Goal: Information Seeking & Learning: Learn about a topic

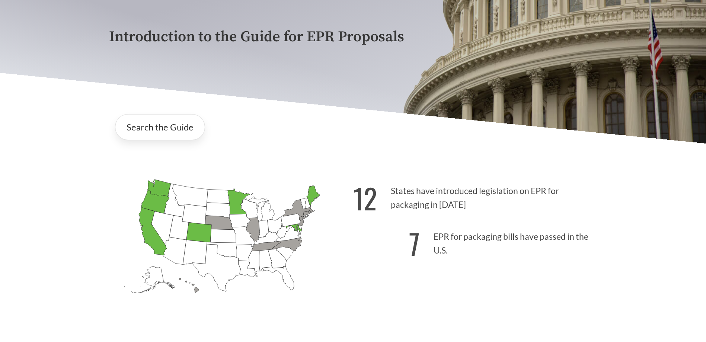
scroll to position [149, 0]
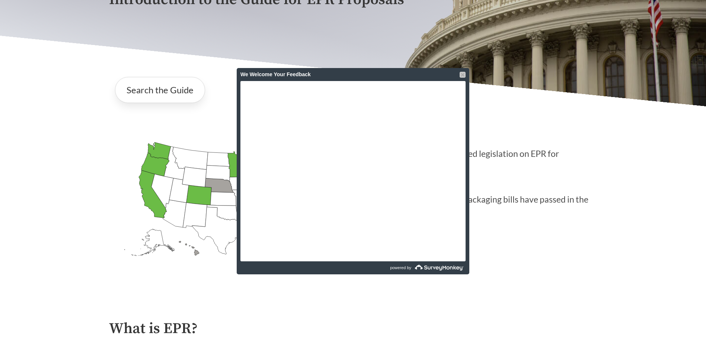
click at [461, 74] on div at bounding box center [463, 75] width 6 height 6
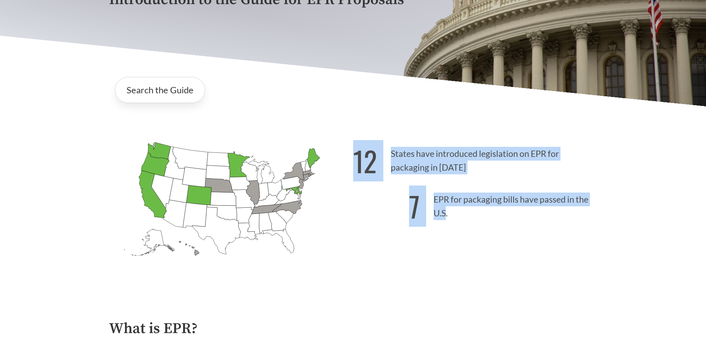
drag, startPoint x: 353, startPoint y: 160, endPoint x: 445, endPoint y: 217, distance: 109.0
click at [445, 217] on div "12 States have introduced legislation on EPR for packaging in [DATE] 7 EPR for …" at bounding box center [475, 213] width 244 height 155
drag, startPoint x: 445, startPoint y: 217, endPoint x: 449, endPoint y: 218, distance: 3.7
click at [449, 218] on p "7 EPR for packaging bills have passed in the U.S." at bounding box center [475, 205] width 244 height 46
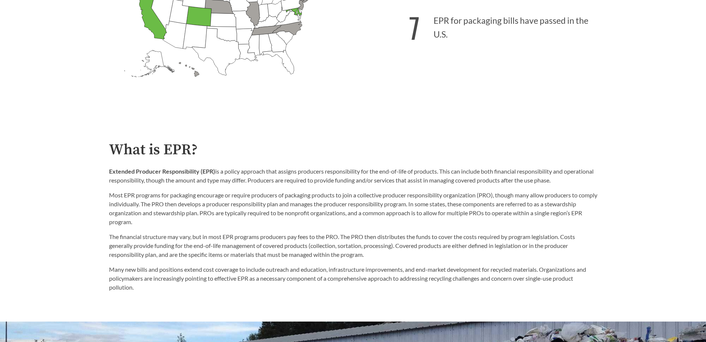
scroll to position [223, 0]
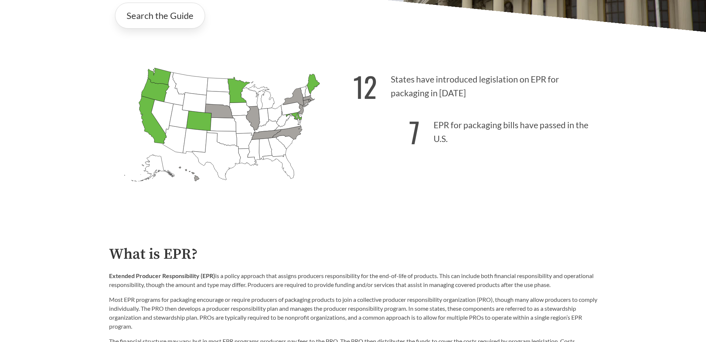
click at [311, 84] on icon "[US_STATE] Passed: 1" at bounding box center [313, 84] width 13 height 20
click at [153, 16] on link "Search the Guide" at bounding box center [160, 16] width 90 height 26
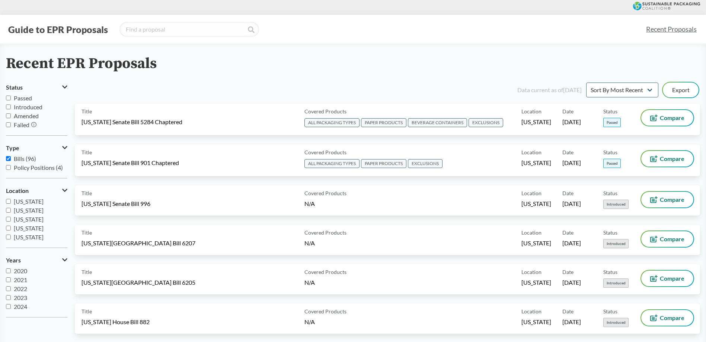
click at [9, 97] on input "Passed" at bounding box center [8, 98] width 5 height 5
checkbox input "true"
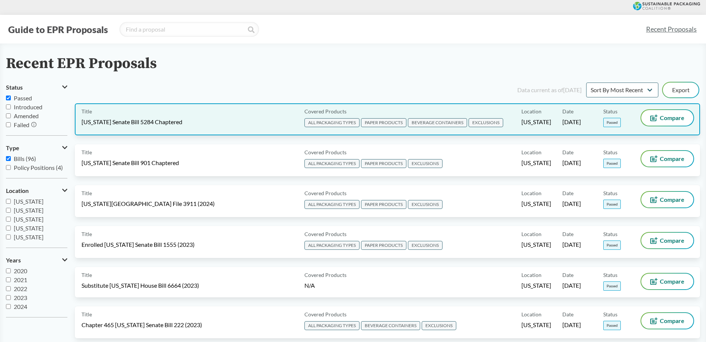
click at [516, 112] on div "Covered Products ALL PACKAGING TYPES PAPER PRODUCTS BEVERAGE CONTAINERS EXCLUSI…" at bounding box center [411, 119] width 220 height 19
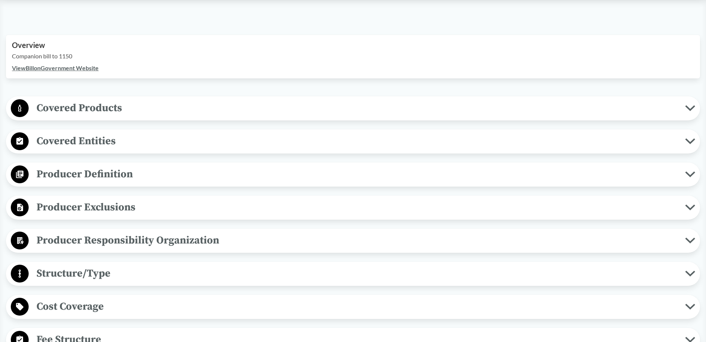
scroll to position [261, 0]
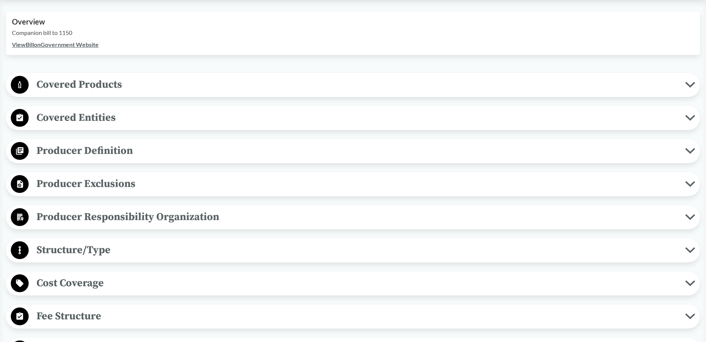
click at [689, 85] on icon at bounding box center [690, 85] width 8 height 4
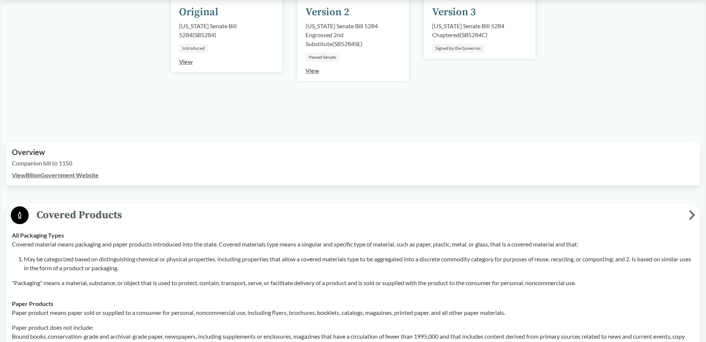
scroll to position [112, 0]
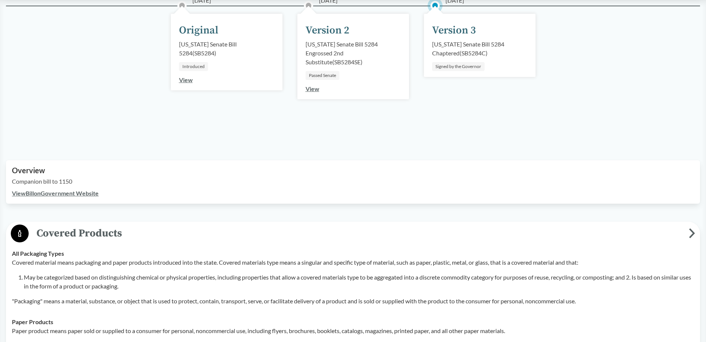
click at [85, 196] on link "View Bill on Government Website" at bounding box center [55, 193] width 87 height 7
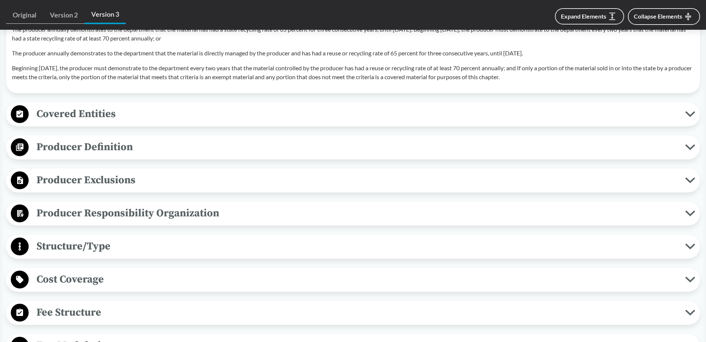
scroll to position [856, 0]
click at [681, 114] on span "Covered Entities" at bounding box center [357, 113] width 657 height 17
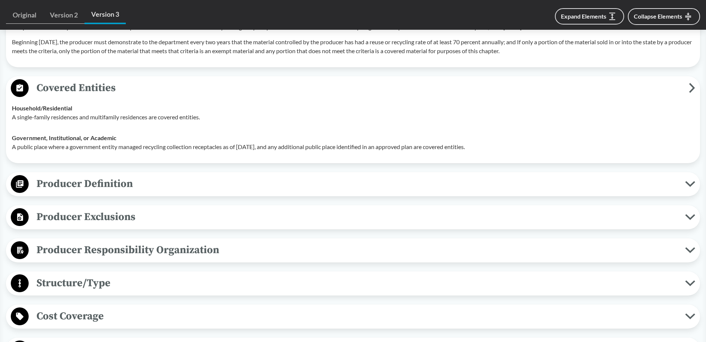
scroll to position [893, 0]
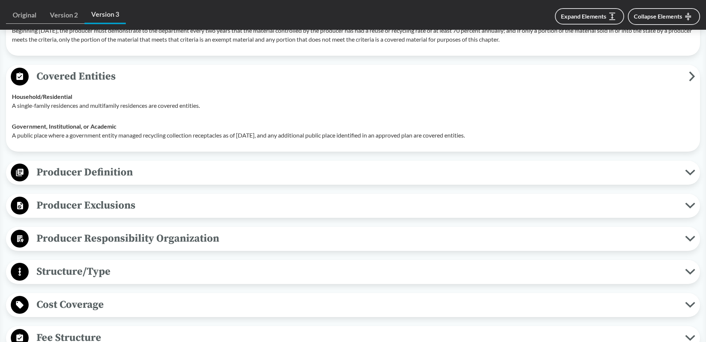
click at [348, 171] on span "Producer Definition" at bounding box center [357, 172] width 657 height 17
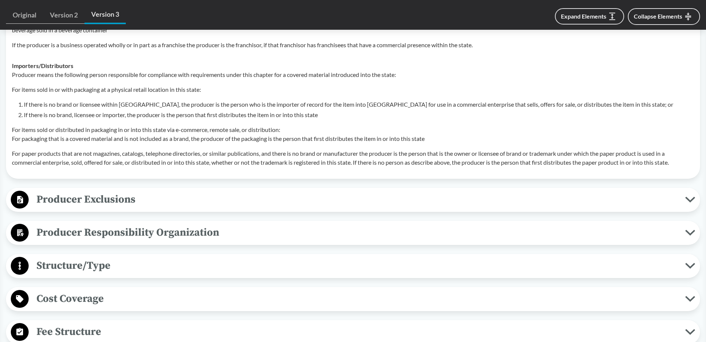
scroll to position [1303, 0]
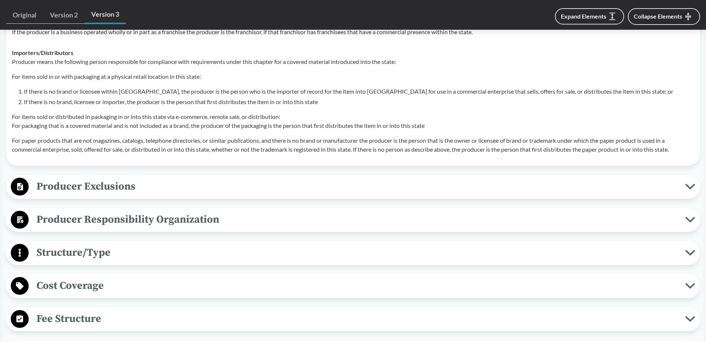
click at [418, 189] on span "Producer Exclusions" at bounding box center [357, 186] width 657 height 17
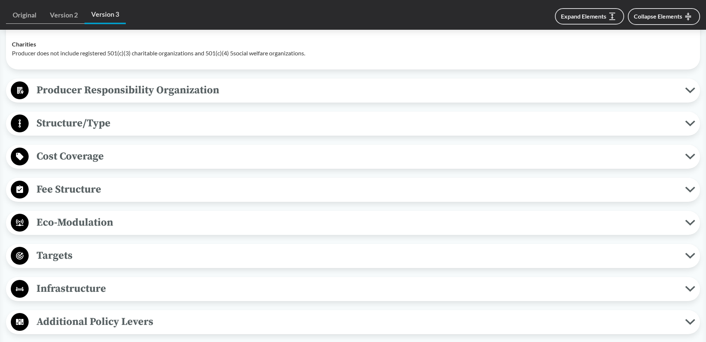
scroll to position [1600, 0]
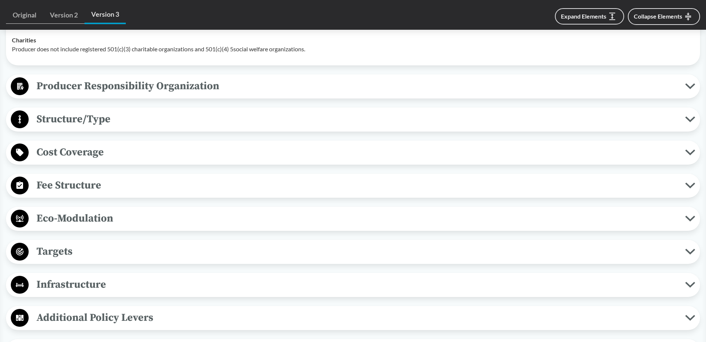
click at [686, 90] on button "Producer Responsibility Organization" at bounding box center [353, 86] width 689 height 19
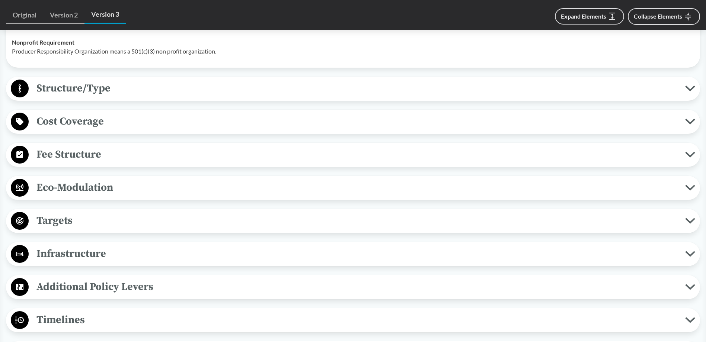
scroll to position [1749, 0]
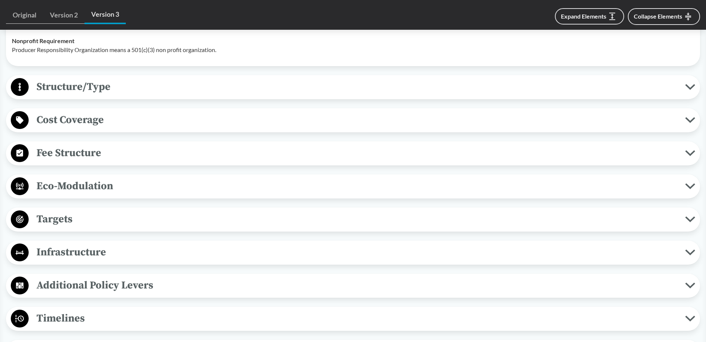
click at [677, 115] on span "Cost Coverage" at bounding box center [357, 120] width 657 height 17
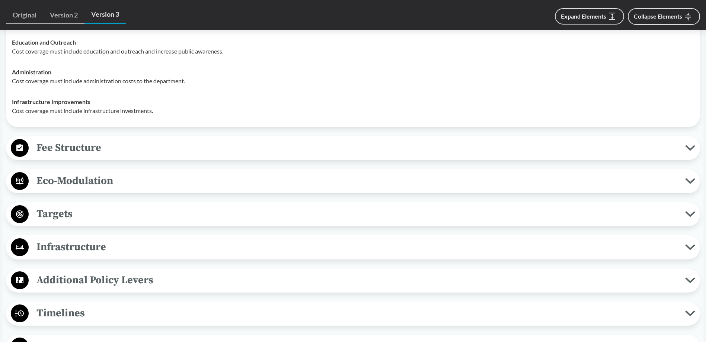
scroll to position [1898, 0]
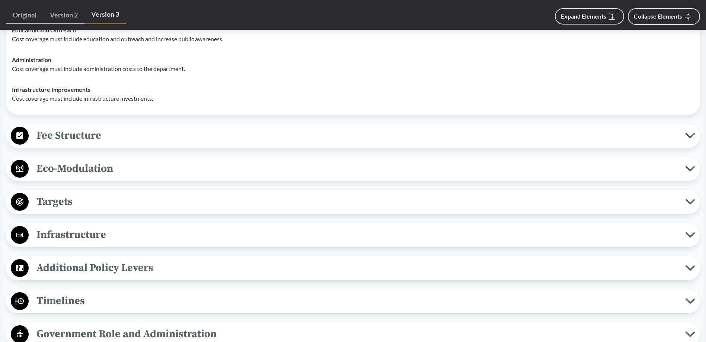
click at [667, 138] on span "Fee Structure" at bounding box center [357, 135] width 657 height 17
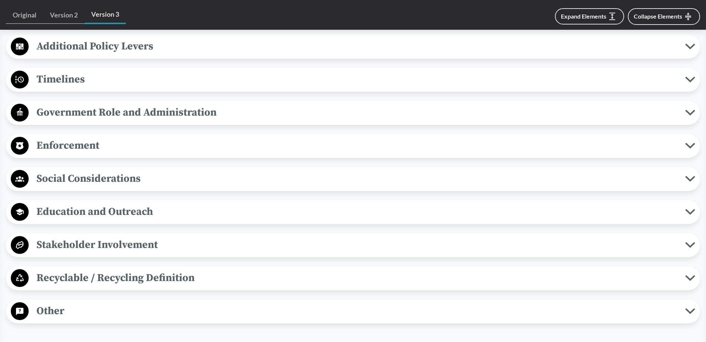
scroll to position [2196, 0]
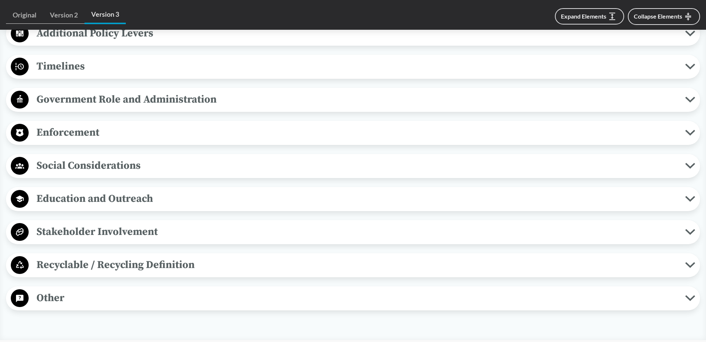
click at [682, 66] on span "Timelines" at bounding box center [357, 66] width 657 height 17
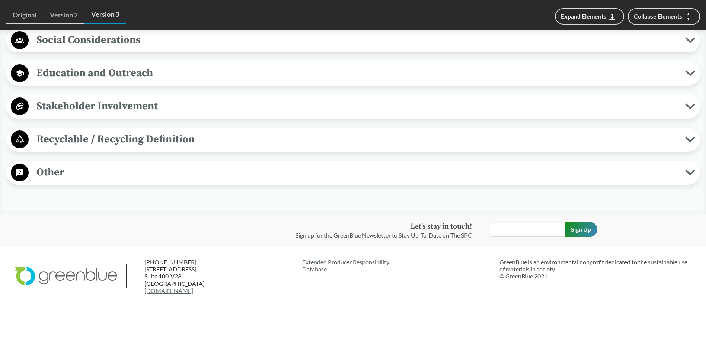
scroll to position [2470, 0]
